Goal: Find specific page/section: Find specific page/section

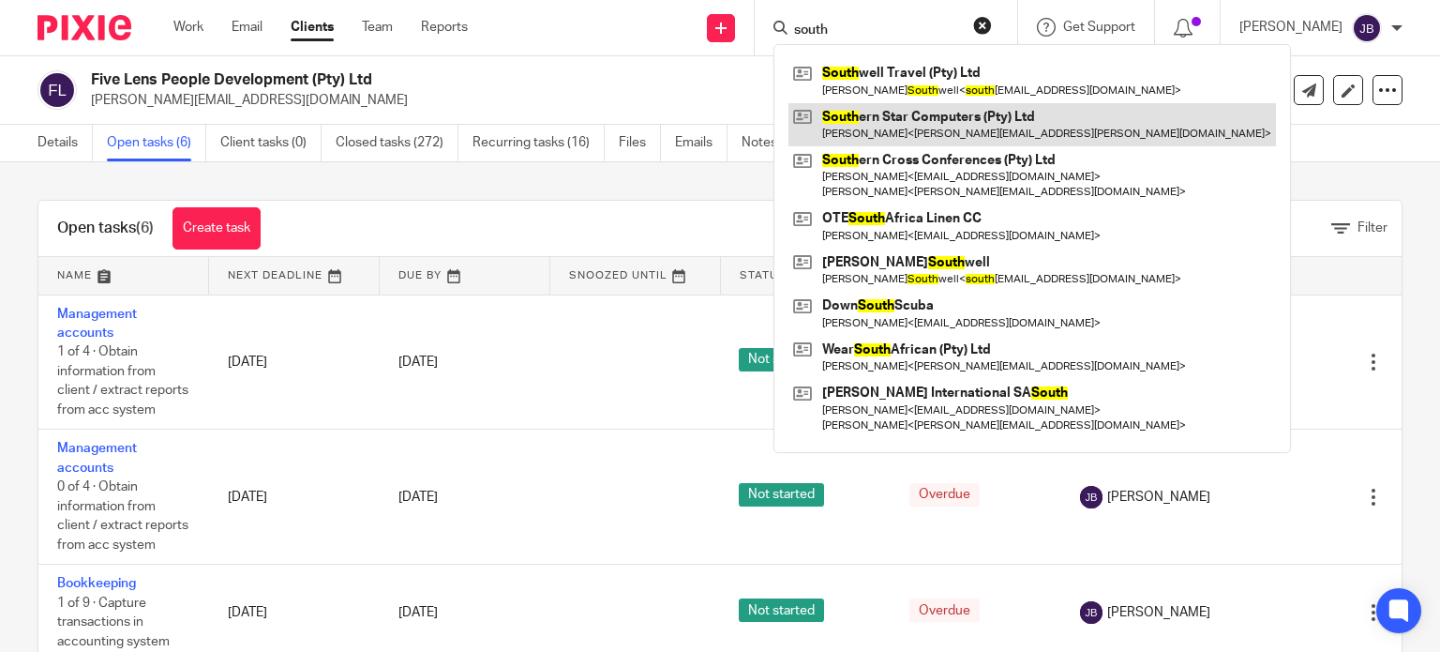
type input "south"
click at [983, 121] on link at bounding box center [1033, 124] width 488 height 43
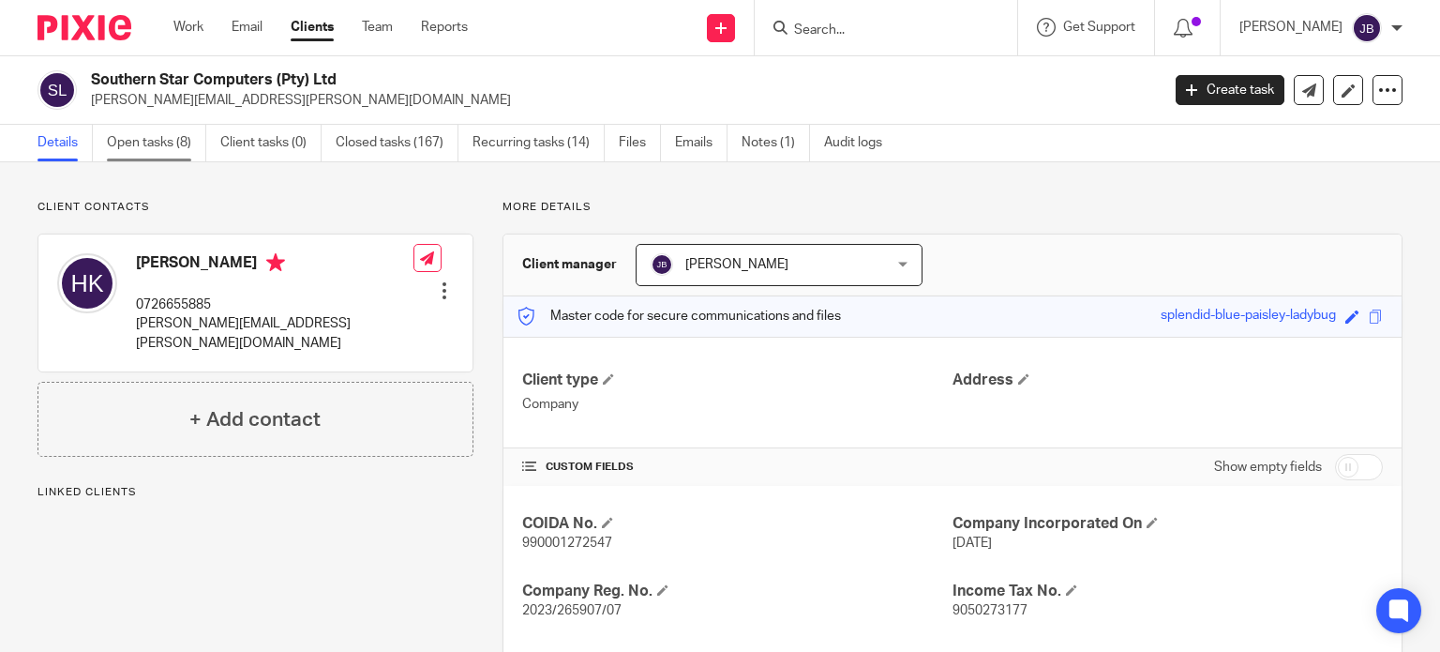
click at [175, 139] on link "Open tasks (8)" at bounding box center [156, 143] width 99 height 37
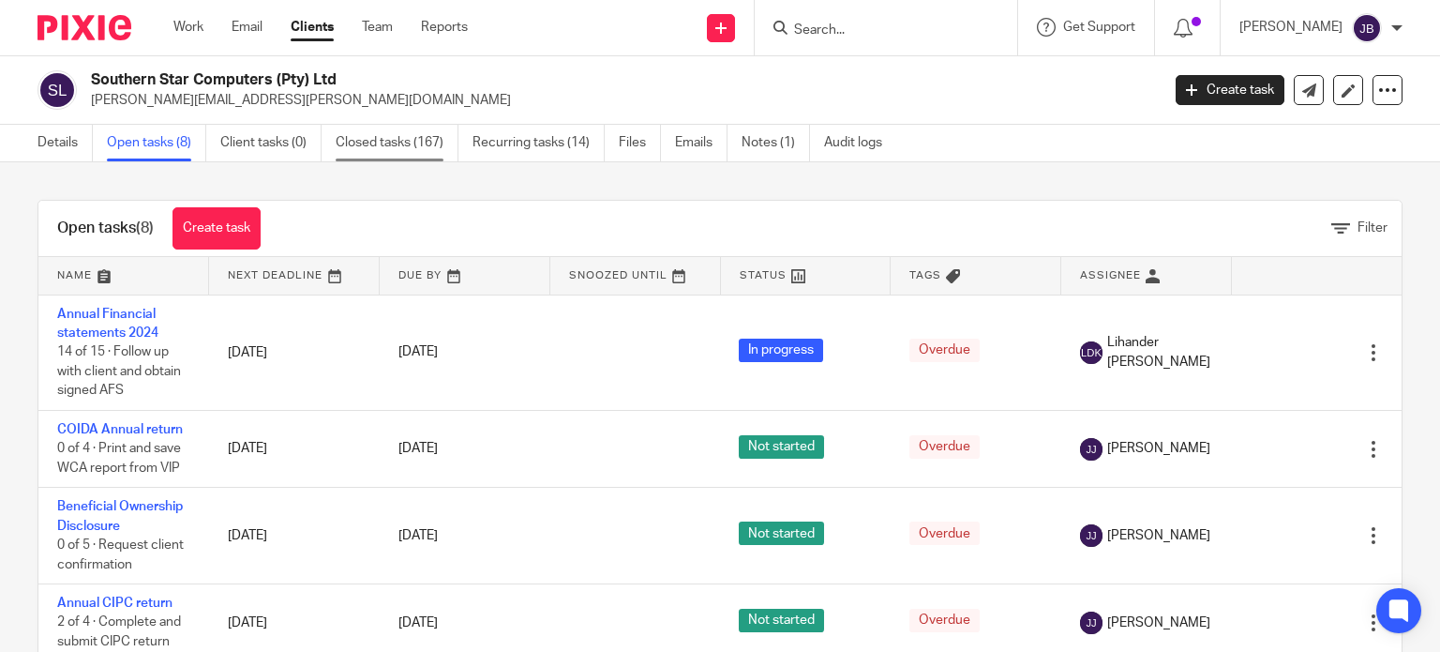
click at [389, 138] on link "Closed tasks (167)" at bounding box center [397, 143] width 123 height 37
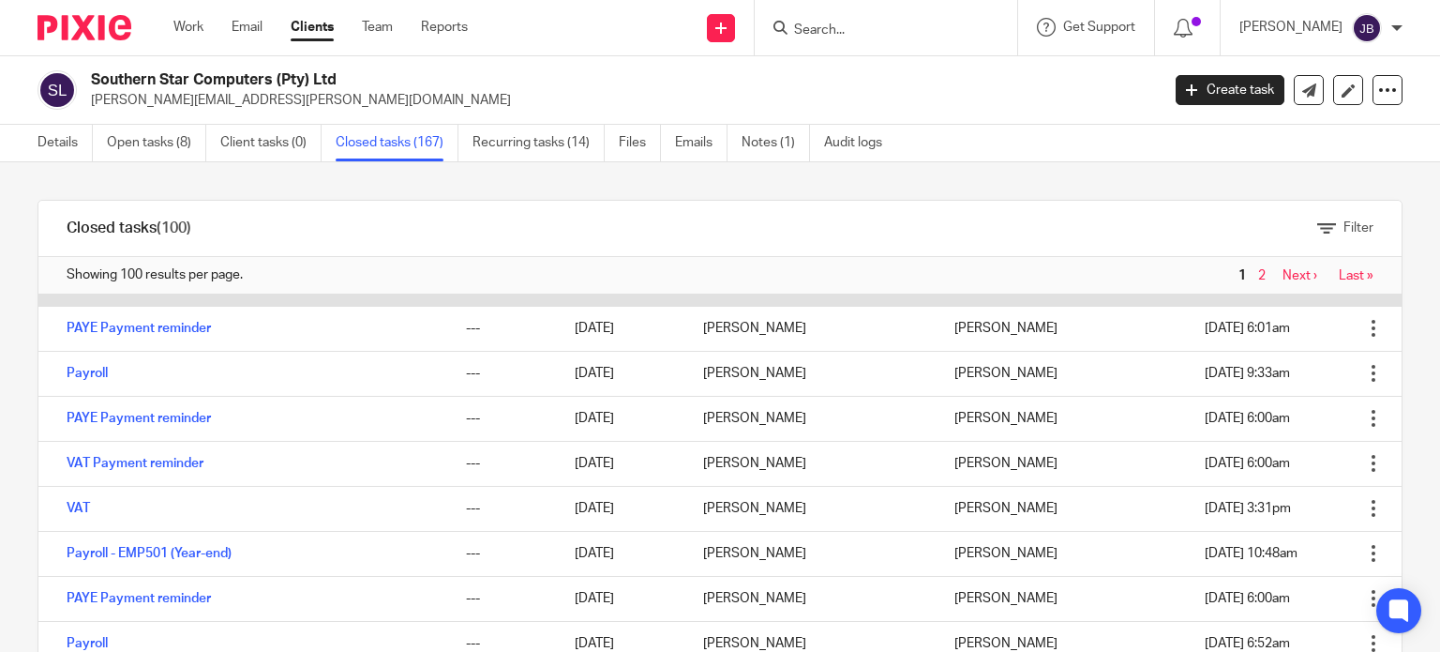
scroll to position [469, 0]
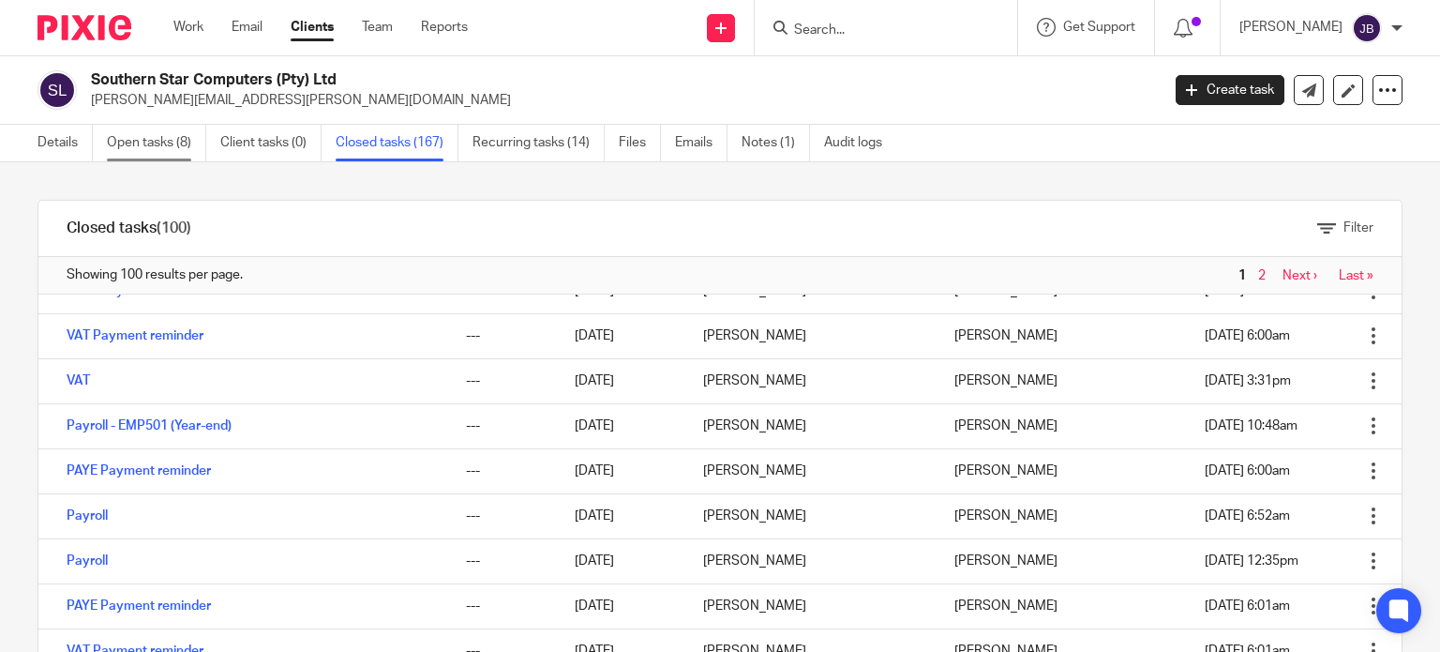
click at [146, 143] on link "Open tasks (8)" at bounding box center [156, 143] width 99 height 37
